Goal: Download file/media

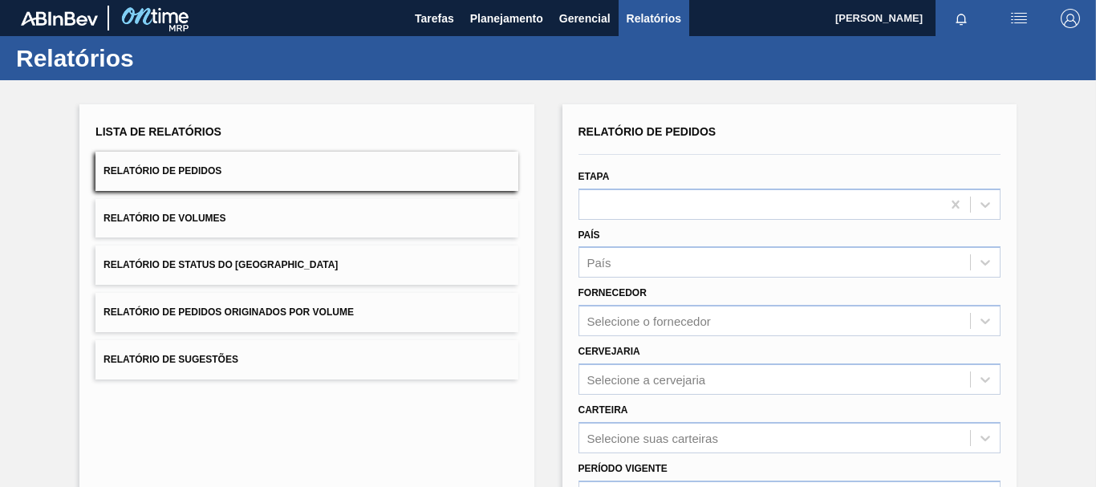
scroll to position [160, 0]
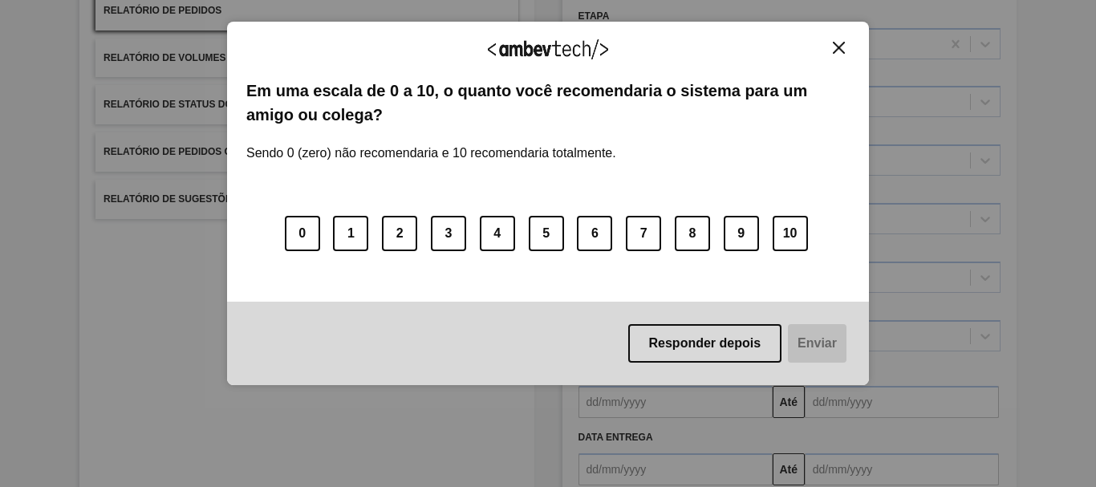
click at [829, 43] on button "Close" at bounding box center [839, 48] width 22 height 14
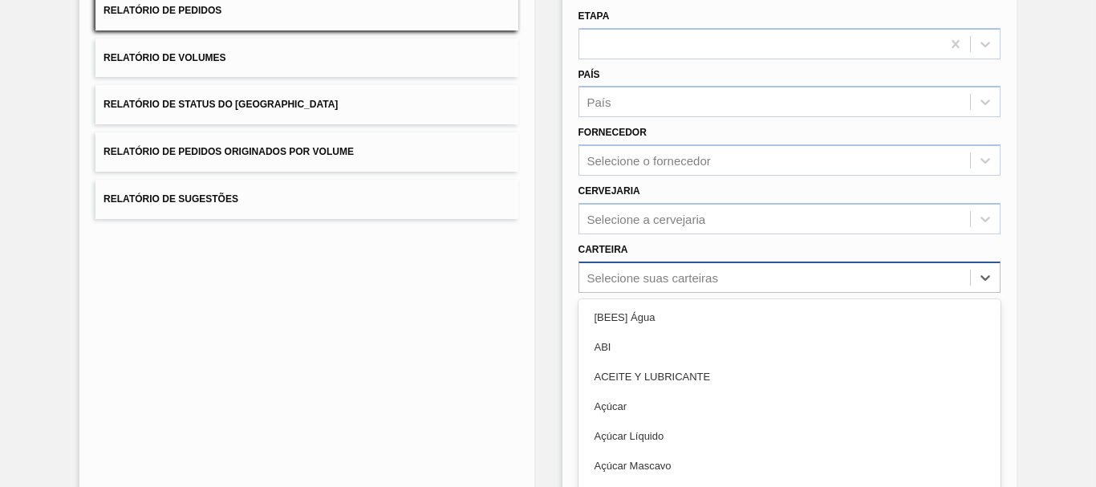
click at [614, 277] on div "option ABI focused, 2 of 101. 101 results available. Use Up and Down to choose …" at bounding box center [789, 276] width 422 height 31
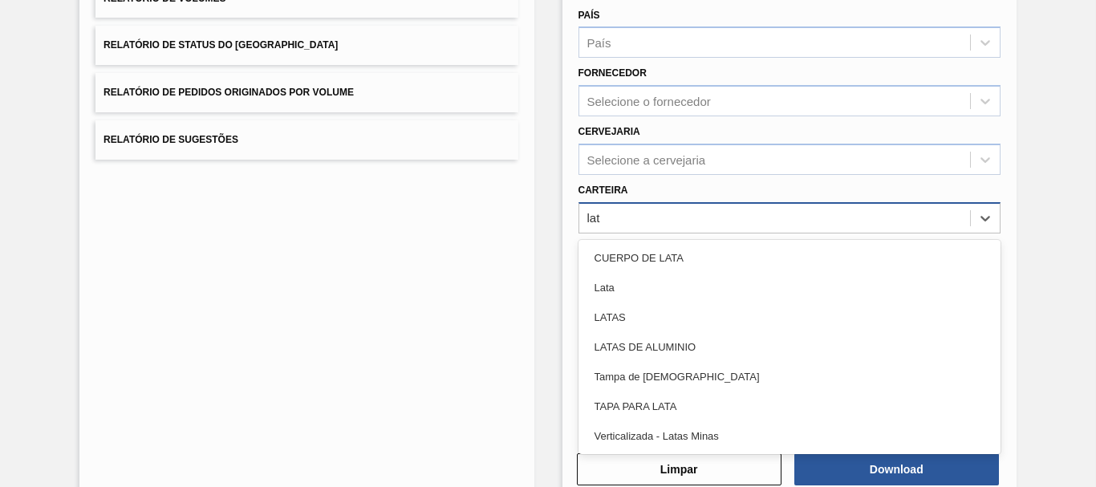
type input "lata"
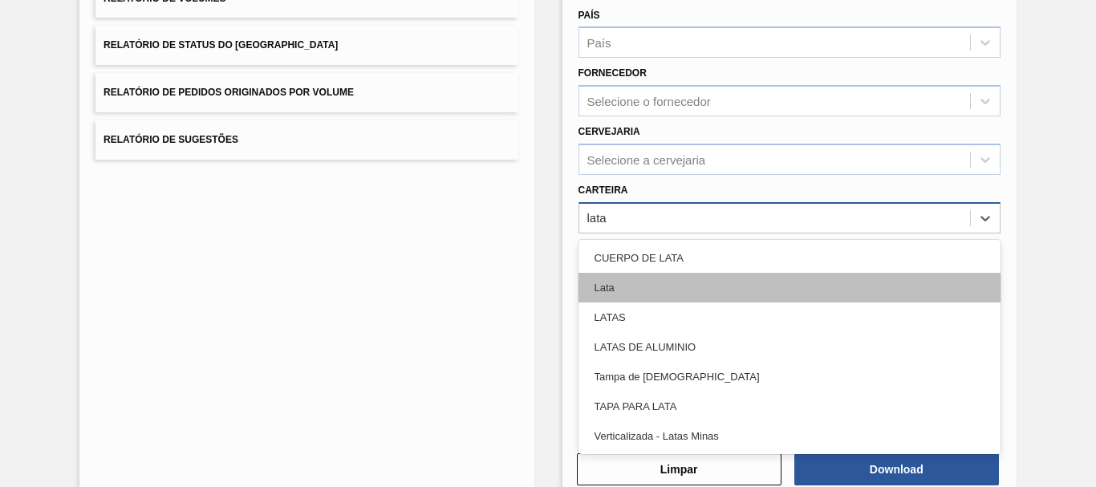
click at [616, 289] on div "Lata" at bounding box center [789, 288] width 422 height 30
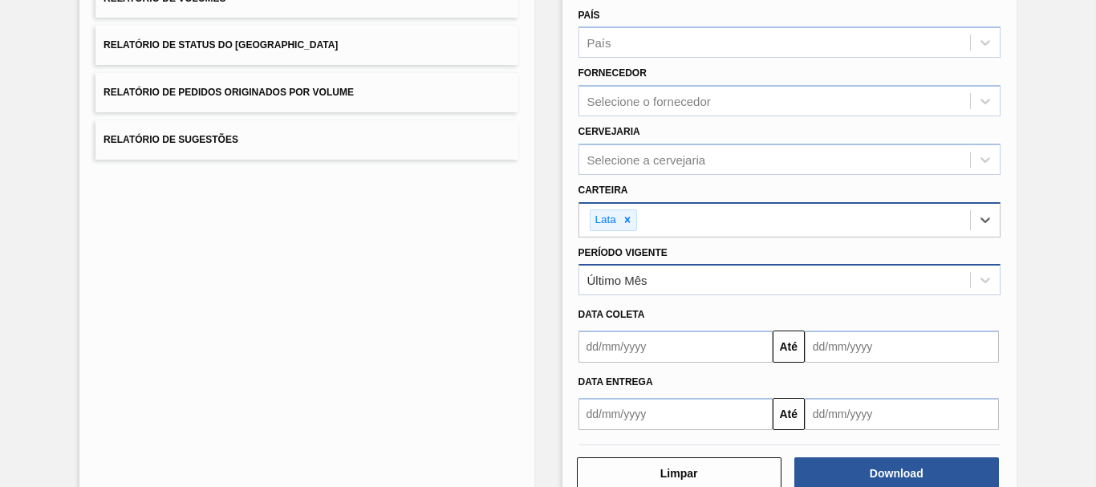
click at [672, 294] on div "Último Mês" at bounding box center [789, 279] width 422 height 31
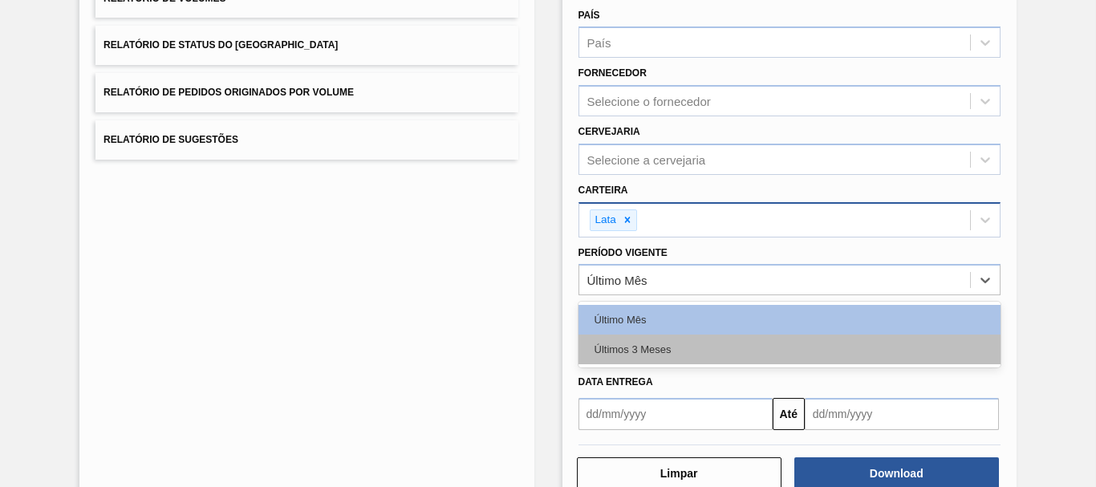
click at [621, 345] on div "Últimos 3 Meses" at bounding box center [789, 349] width 422 height 30
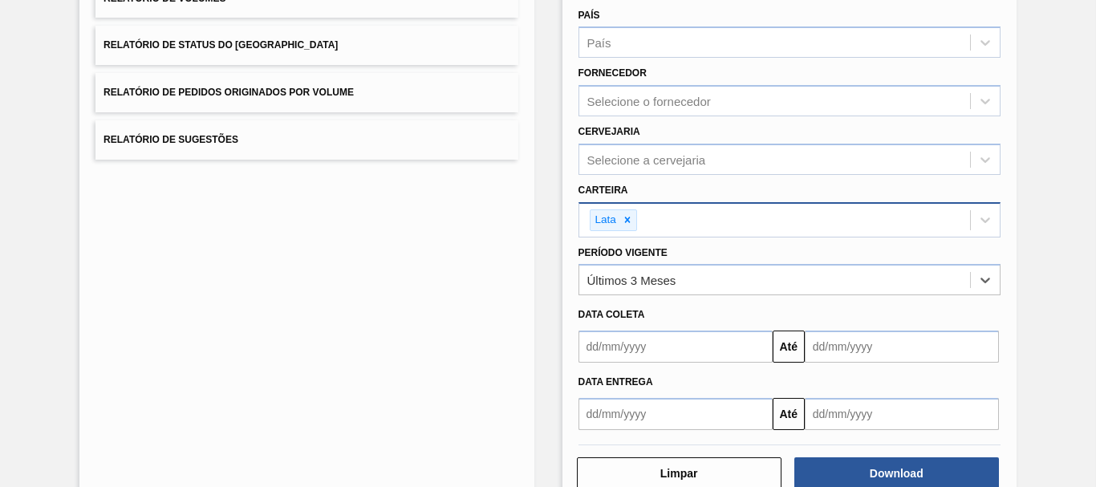
click at [621, 345] on input "text" at bounding box center [675, 346] width 194 height 32
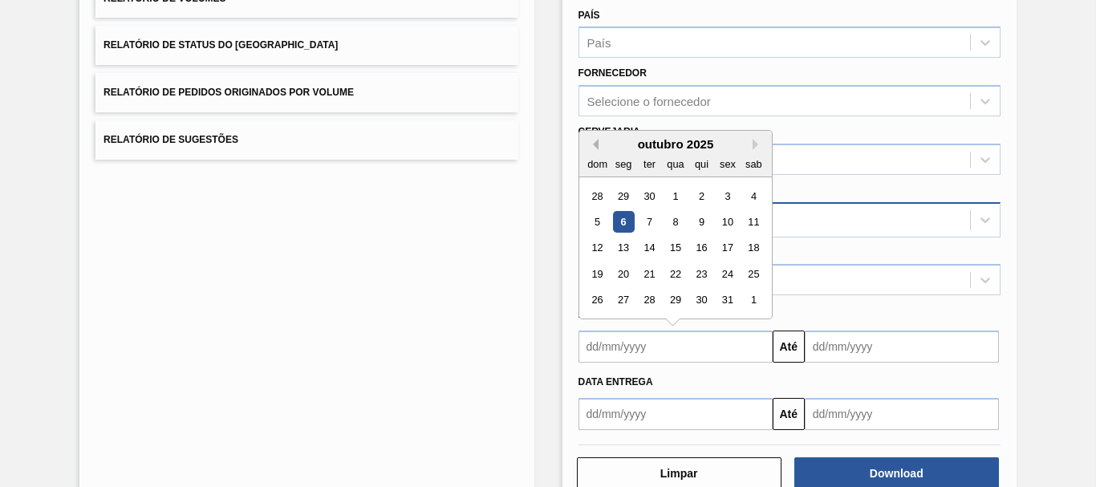
drag, startPoint x: 582, startPoint y: 148, endPoint x: 596, endPoint y: 144, distance: 14.0
click at [582, 148] on div "outubro 2025" at bounding box center [675, 144] width 192 height 14
click at [606, 142] on div "outubro 2025" at bounding box center [675, 144] width 192 height 14
click at [585, 145] on div "outubro 2025" at bounding box center [675, 144] width 192 height 14
click at [593, 144] on button "Previous Month" at bounding box center [592, 144] width 11 height 11
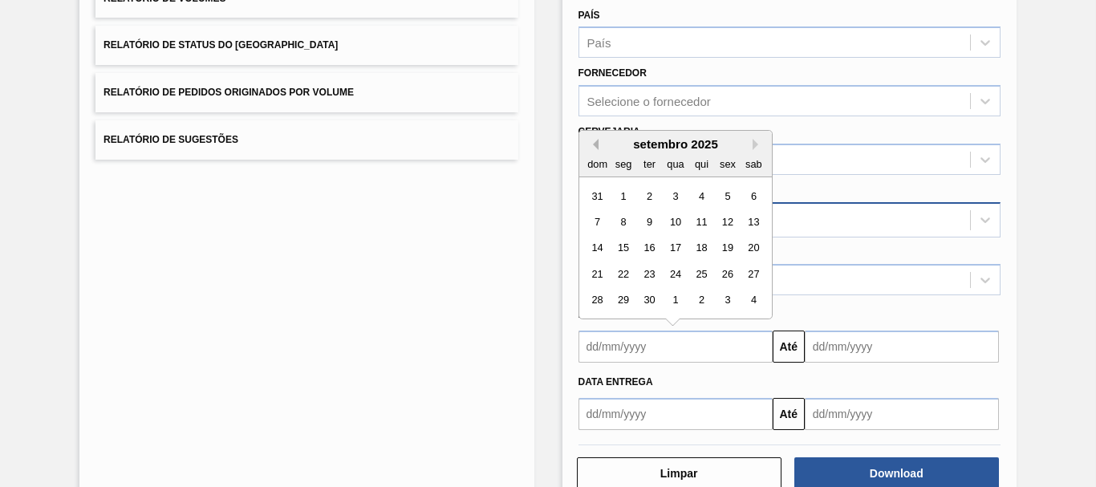
click at [594, 144] on button "Previous Month" at bounding box center [592, 144] width 11 height 11
click at [727, 243] on div "15" at bounding box center [727, 248] width 22 height 22
type input "[DATE]"
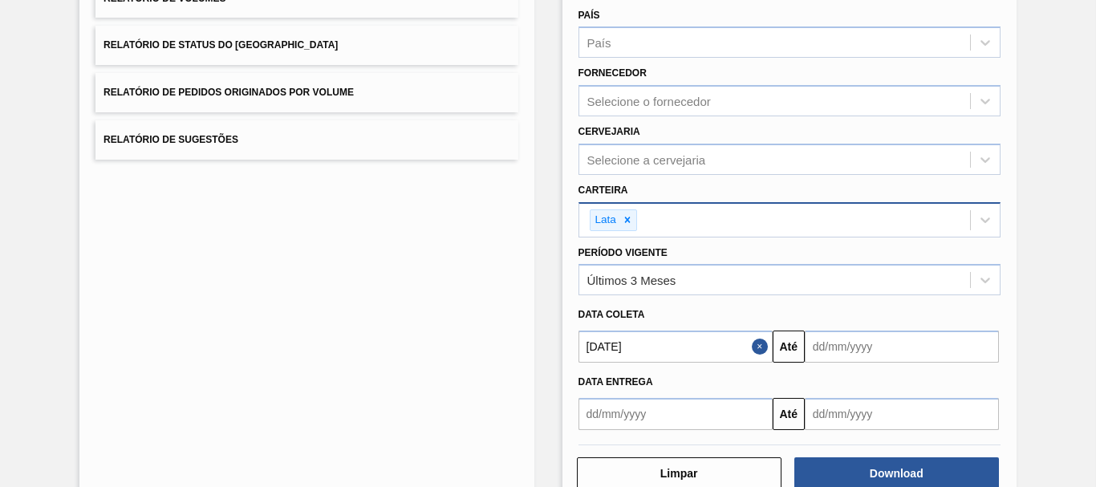
click at [861, 334] on input "text" at bounding box center [901, 346] width 194 height 32
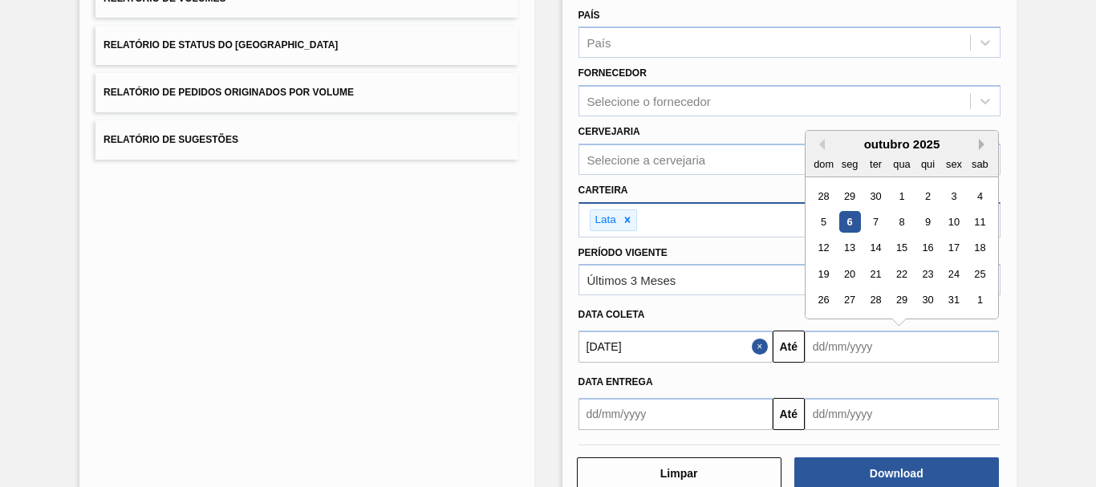
click at [978, 142] on button "Next Month" at bounding box center [983, 144] width 11 height 11
drag, startPoint x: 968, startPoint y: 326, endPoint x: 987, endPoint y: 341, distance: 24.6
click at [987, 341] on div "[DATE] dom seg ter qua qui sex sab 26 27 28 29 30 31 1 2 3 4 5 6 7 8 9 10 11 12…" at bounding box center [901, 237] width 192 height 213
click at [978, 318] on div "6" at bounding box center [980, 326] width 22 height 22
type input "[DATE]"
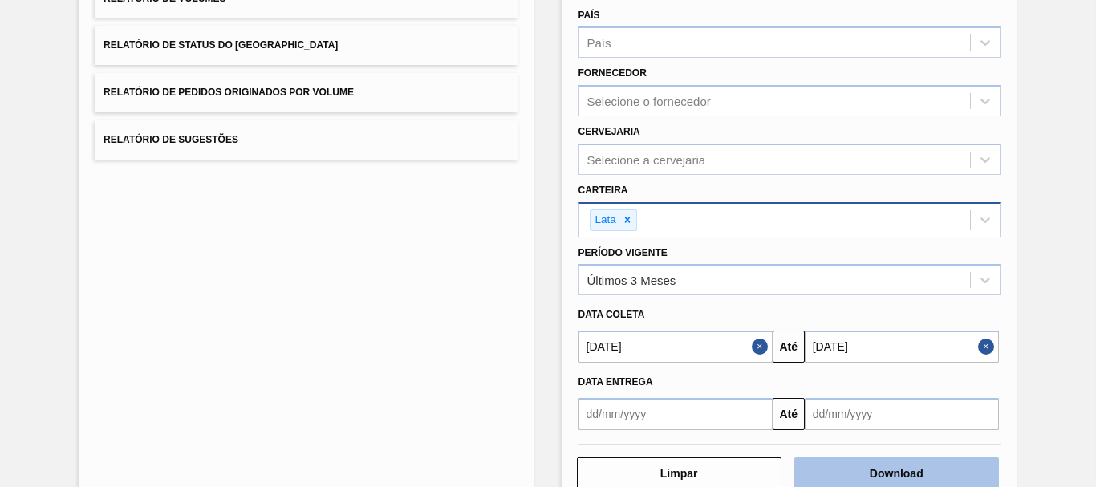
click at [876, 464] on button "Download" at bounding box center [896, 473] width 205 height 32
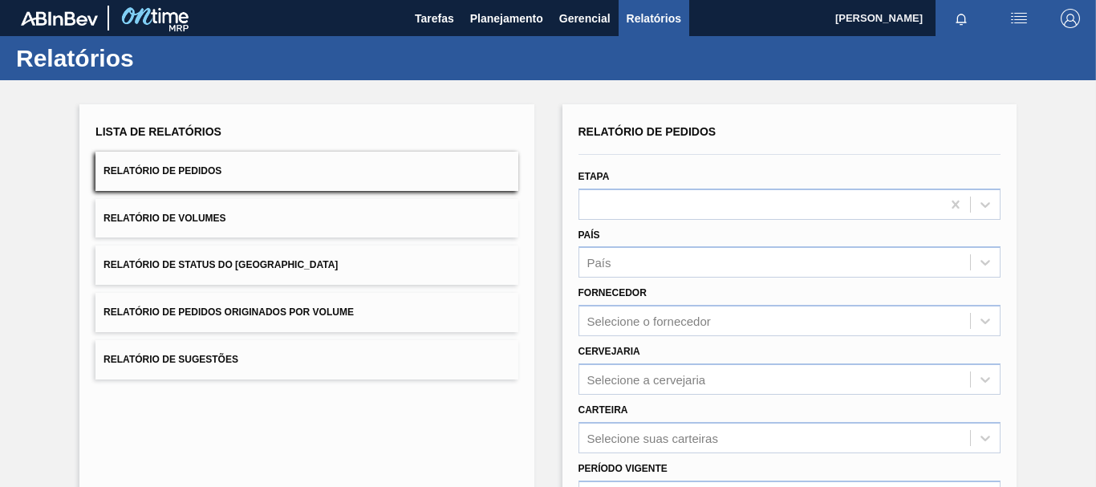
scroll to position [80, 0]
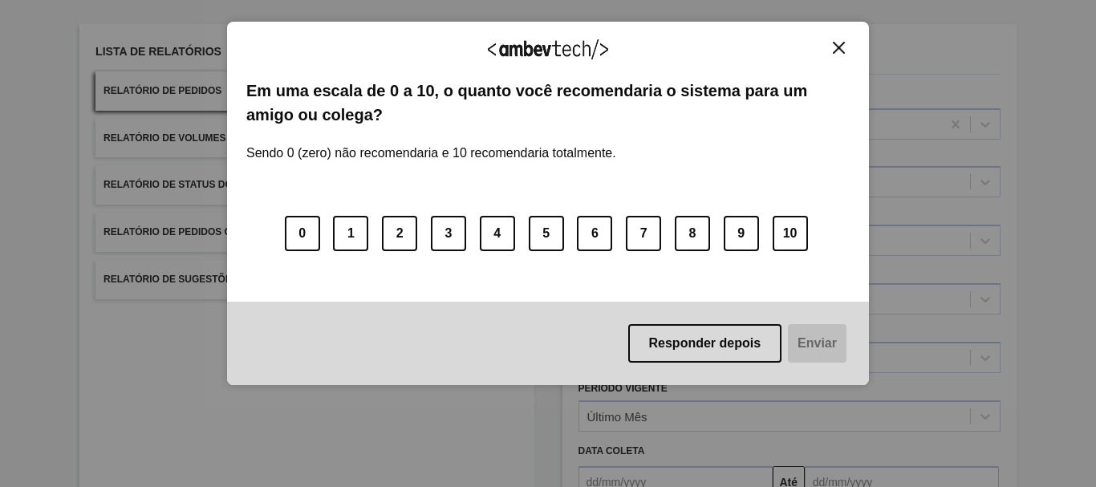
click at [861, 38] on div "Agradecemos seu feedback! Em uma escala de 0 a 10, o quanto você recomendaria o…" at bounding box center [548, 204] width 642 height 364
click at [832, 46] on img "Close" at bounding box center [838, 48] width 12 height 12
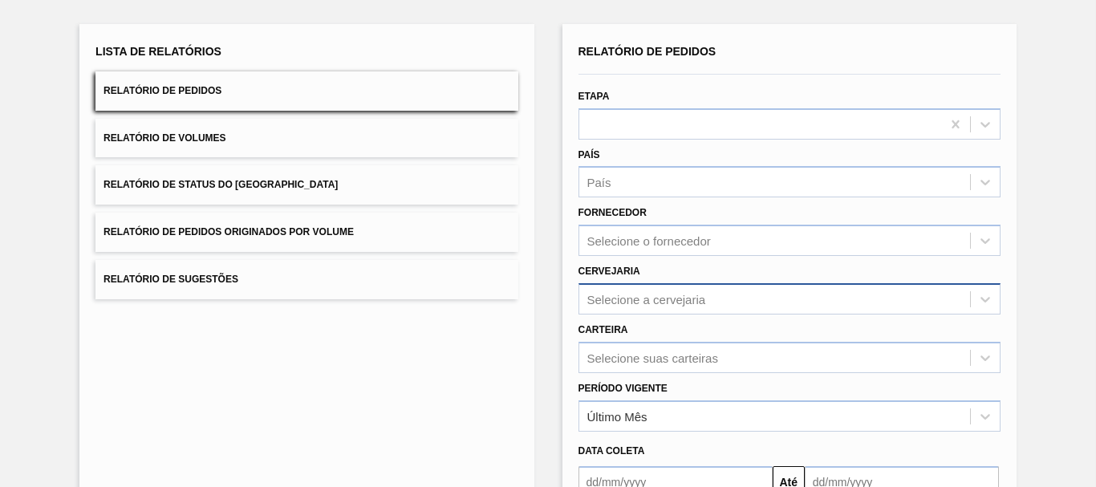
click at [715, 283] on div "Selecione a cervejaria" at bounding box center [789, 298] width 422 height 31
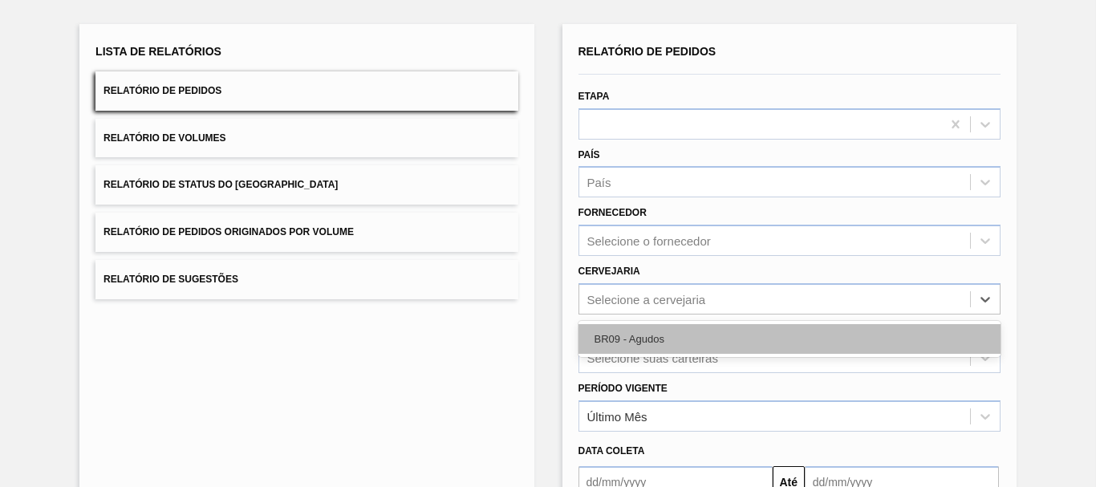
click at [672, 341] on div "BR09 - Agudos" at bounding box center [789, 339] width 422 height 30
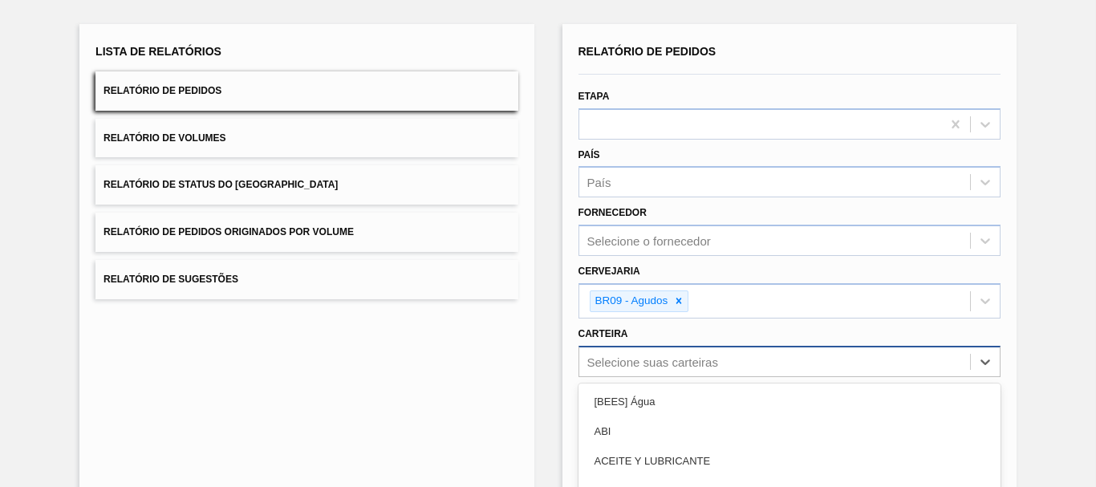
scroll to position [224, 0]
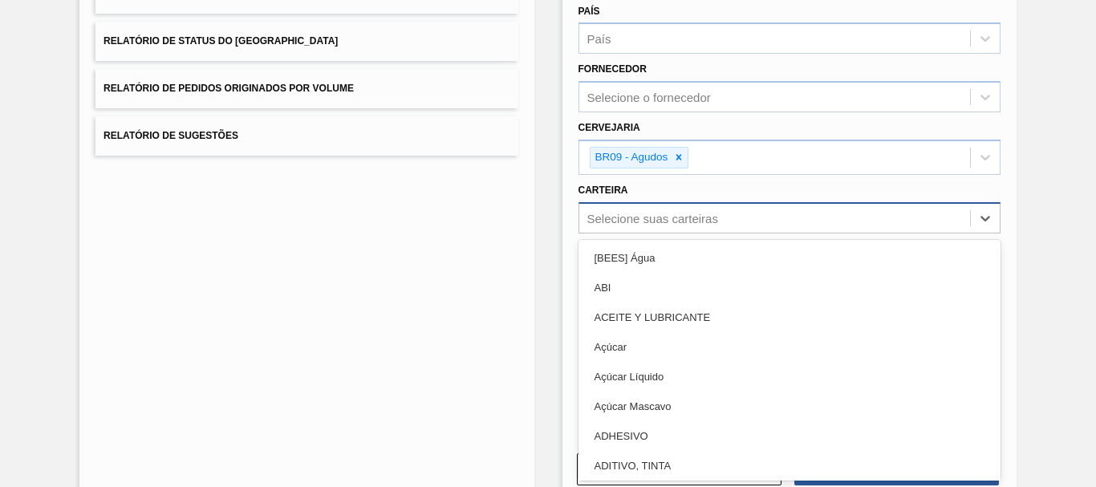
click at [673, 233] on div "option Açúcar focused, 4 of 101. 101 results available. Use Up and Down to choo…" at bounding box center [789, 217] width 422 height 31
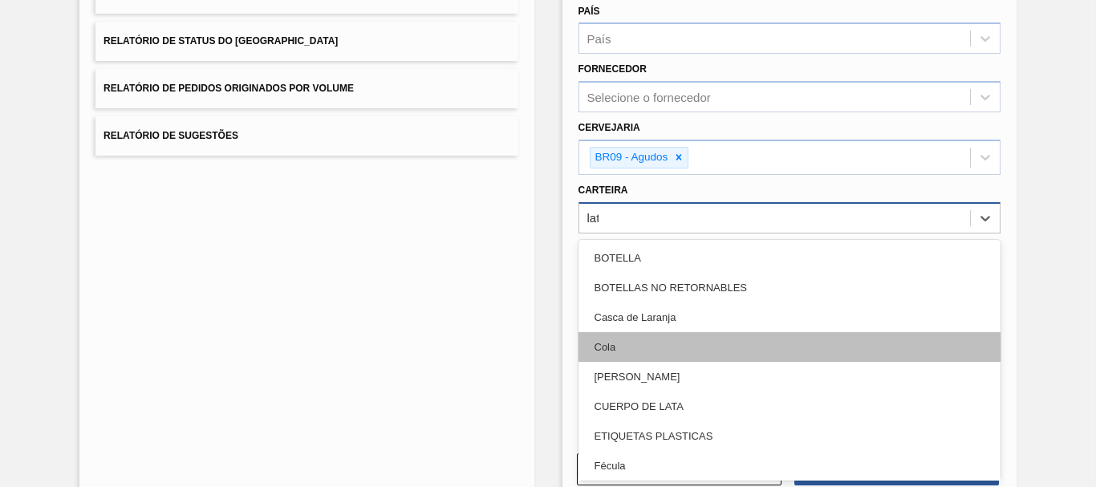
type input "lata"
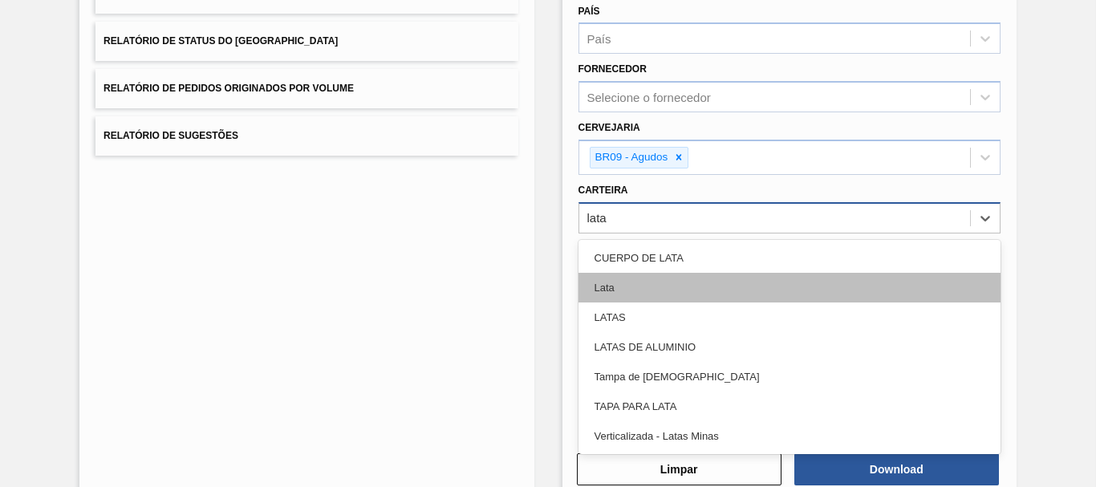
click at [648, 292] on div "Lata" at bounding box center [789, 288] width 422 height 30
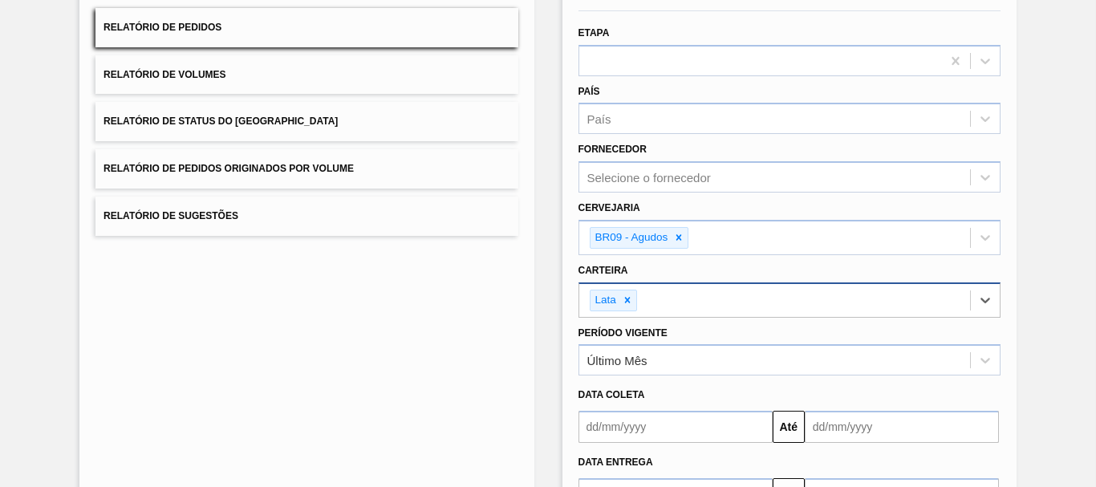
scroll to position [264, 0]
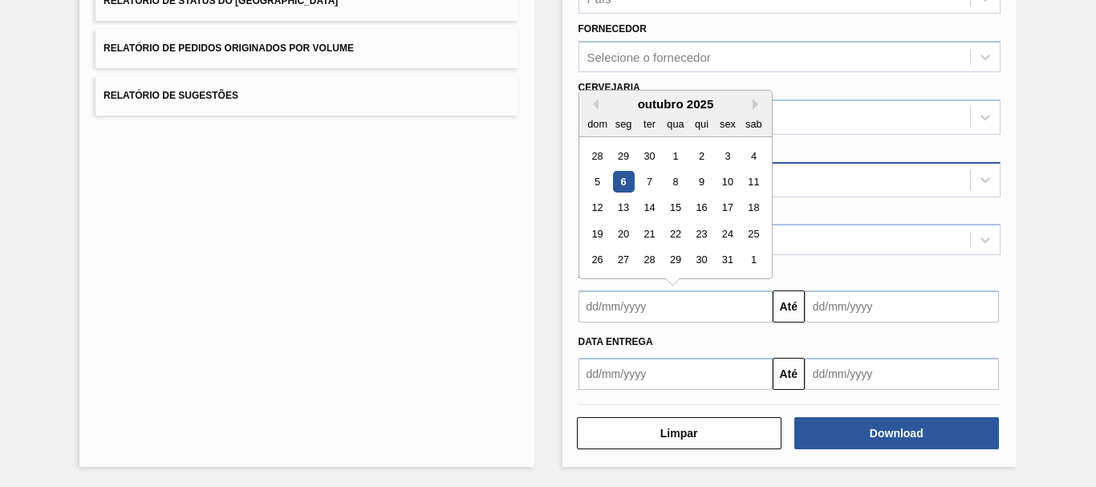
click at [619, 314] on input "text" at bounding box center [675, 306] width 194 height 32
click at [594, 103] on button "Previous Month" at bounding box center [592, 104] width 11 height 11
drag, startPoint x: 621, startPoint y: 201, endPoint x: 640, endPoint y: 208, distance: 20.6
click at [620, 201] on div "15" at bounding box center [623, 208] width 22 height 22
type input "15/09/2025"
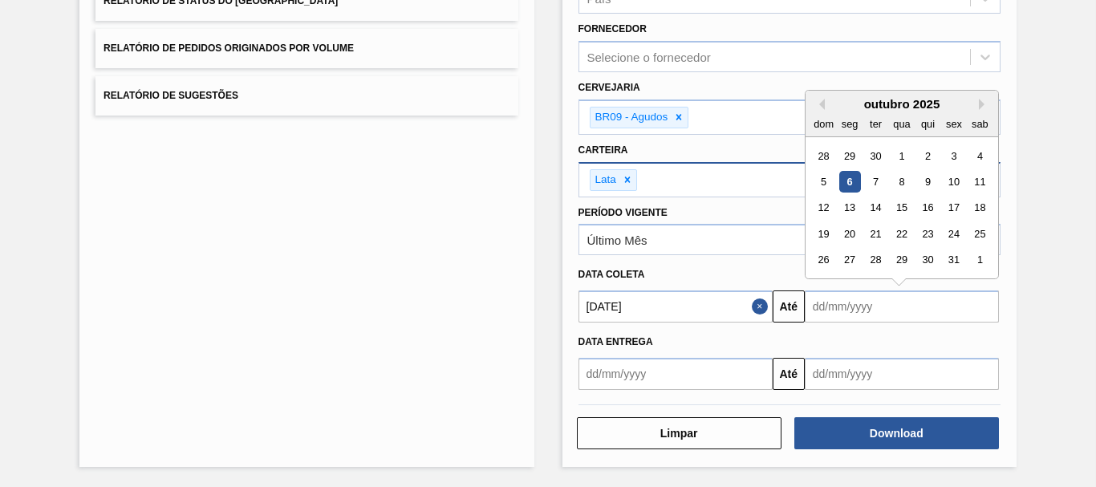
click at [913, 320] on input "text" at bounding box center [901, 306] width 194 height 32
click at [986, 259] on div "1" at bounding box center [980, 260] width 22 height 22
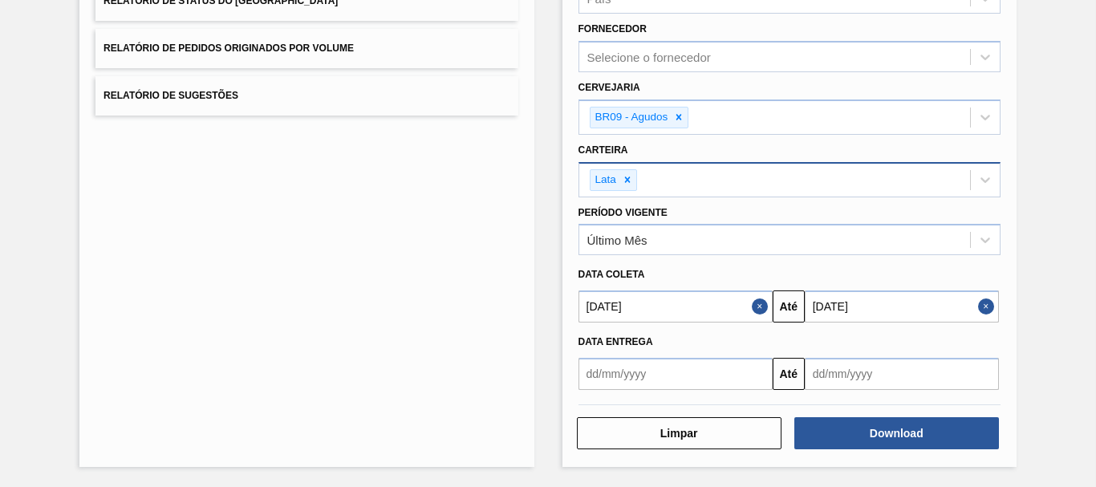
type input "01/11/2025"
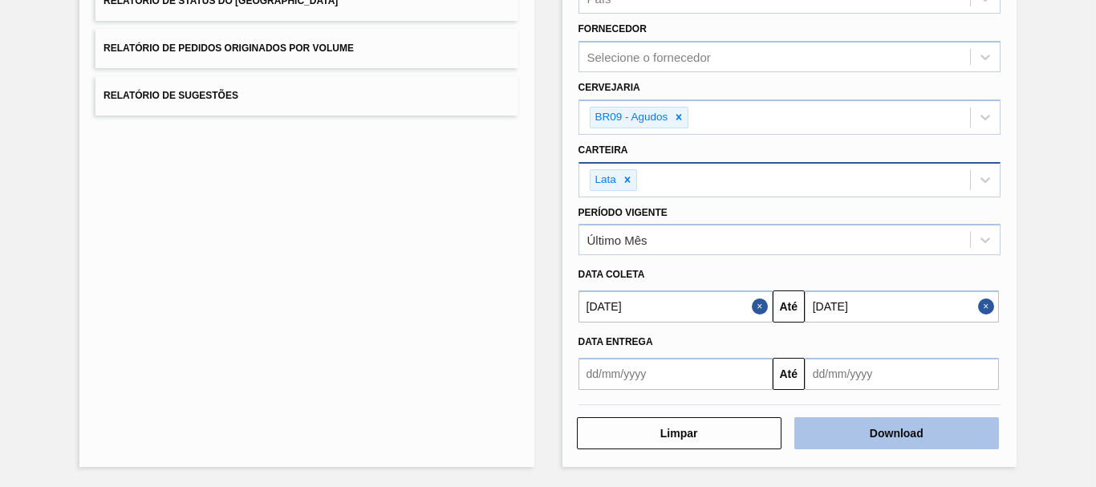
click at [855, 440] on button "Download" at bounding box center [896, 433] width 205 height 32
